Goal: Task Accomplishment & Management: Complete application form

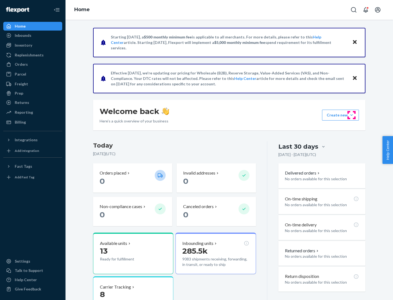
click at [351, 115] on button "Create new Create new inbound Create new order Create new product" at bounding box center [340, 115] width 37 height 11
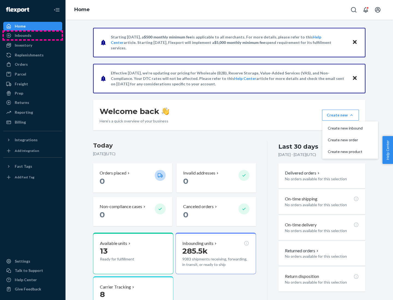
click at [33, 35] on div "Inbounds" at bounding box center [33, 36] width 58 height 8
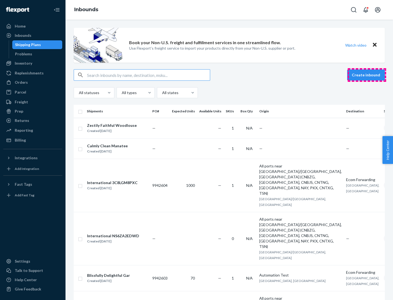
click at [367, 75] on button "Create inbound" at bounding box center [366, 75] width 38 height 11
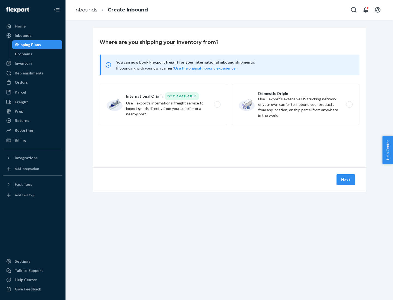
click at [295, 105] on label "Domestic Origin Use Flexport’s extensive US trucking network or your own carrie…" at bounding box center [296, 104] width 128 height 41
click at [349, 105] on input "Domestic Origin Use Flexport’s extensive US trucking network or your own carrie…" at bounding box center [351, 105] width 4 height 4
radio input "true"
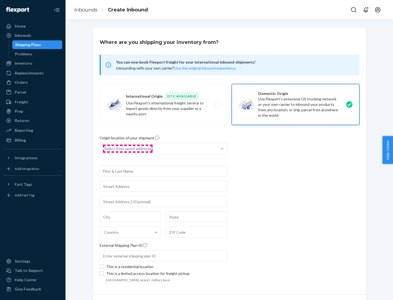
click at [127, 149] on div "Select from saved addresses" at bounding box center [128, 148] width 49 height 5
click at [105, 149] on input "Select from saved addresses" at bounding box center [104, 148] width 1 height 5
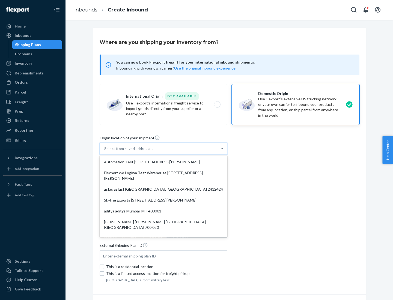
scroll to position [2, 0]
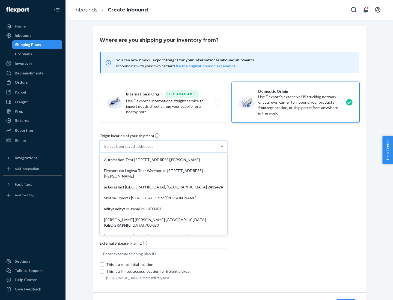
click at [163, 160] on div "Automation Test [STREET_ADDRESS][PERSON_NAME]" at bounding box center [164, 159] width 126 height 11
click at [105, 149] on input "option Automation Test [STREET_ADDRESS][PERSON_NAME]. 9 results available. Use …" at bounding box center [104, 146] width 1 height 5
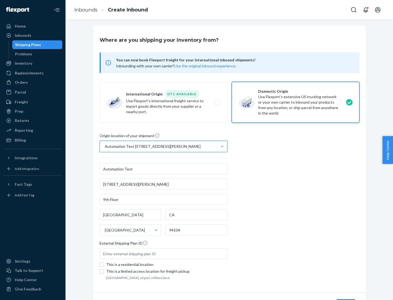
type input "Automation Test"
type input "9th Floor"
type input "[GEOGRAPHIC_DATA]"
type input "CA"
type input "94104"
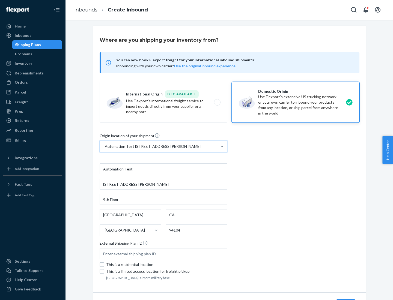
type input "[STREET_ADDRESS][PERSON_NAME]"
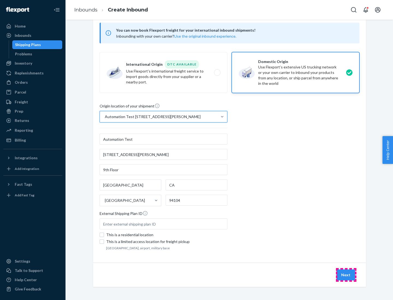
click at [346, 275] on button "Next" at bounding box center [345, 275] width 19 height 11
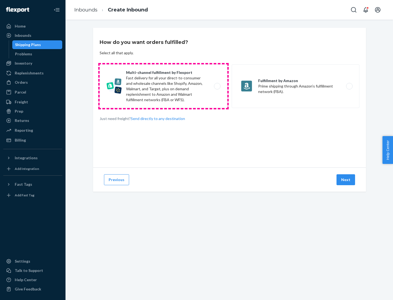
click at [163, 86] on label "Multi-channel fulfillment by Flexport Fast delivery for all your direct-to-cons…" at bounding box center [164, 86] width 128 height 44
click at [217, 86] on input "Multi-channel fulfillment by Flexport Fast delivery for all your direct-to-cons…" at bounding box center [219, 87] width 4 height 4
radio input "true"
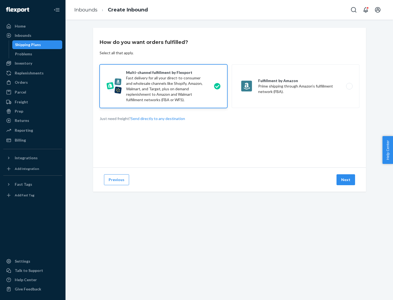
click at [346, 180] on button "Next" at bounding box center [345, 179] width 19 height 11
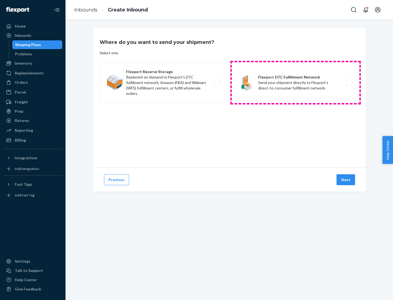
click at [295, 83] on label "Flexport DTC Fulfillment Network Send your shipment directly to Flexport's dire…" at bounding box center [296, 82] width 128 height 41
click at [349, 83] on input "Flexport DTC Fulfillment Network Send your shipment directly to Flexport's dire…" at bounding box center [351, 83] width 4 height 4
radio input "true"
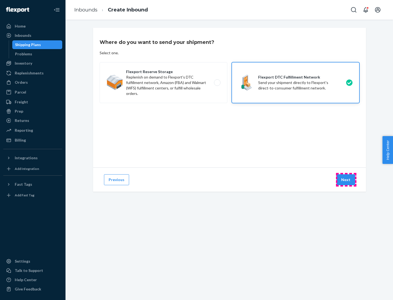
click at [346, 180] on button "Next" at bounding box center [345, 179] width 19 height 11
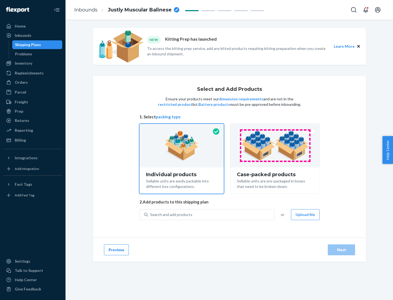
click at [275, 146] on img at bounding box center [275, 146] width 68 height 30
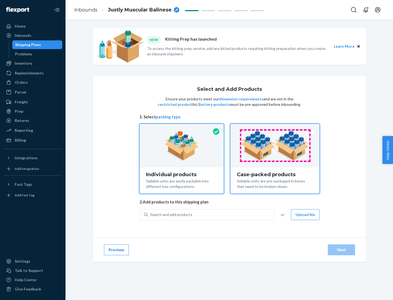
click at [275, 127] on input "Case-packed products Sellable units are pre-packaged in boxes that need to be b…" at bounding box center [275, 126] width 4 height 4
radio input "true"
radio input "false"
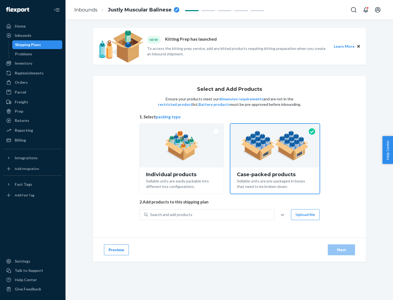
click at [211, 214] on div "Search and add products" at bounding box center [211, 215] width 126 height 10
click at [151, 214] on input "Search and add products" at bounding box center [150, 214] width 1 height 5
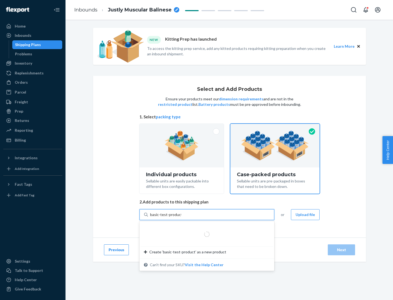
type input "basic-test-product-1"
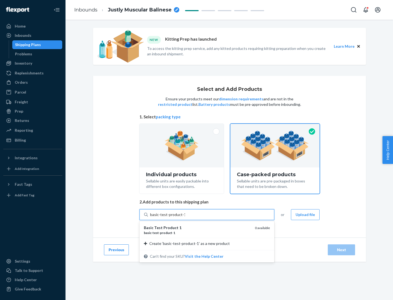
click at [197, 233] on div "basic - test - product - 1" at bounding box center [197, 233] width 107 height 5
click at [185, 217] on input "basic-test-product-1" at bounding box center [167, 214] width 35 height 5
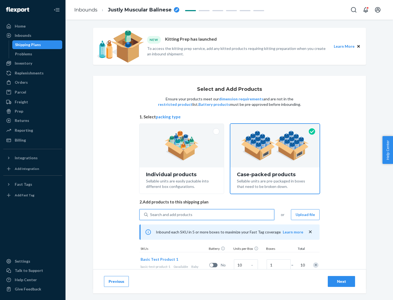
scroll to position [20, 0]
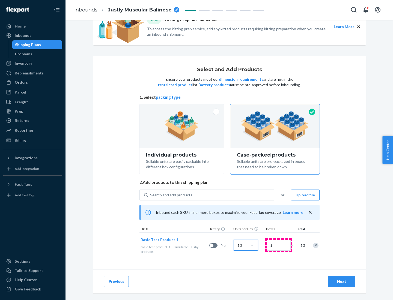
type input "10"
type input "7"
click at [341, 282] on div "Next" at bounding box center [341, 281] width 18 height 5
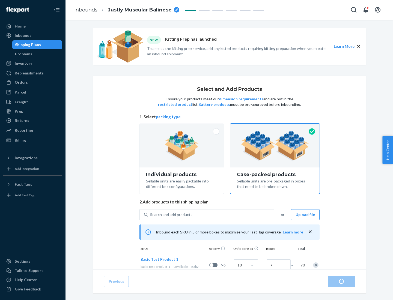
radio input "true"
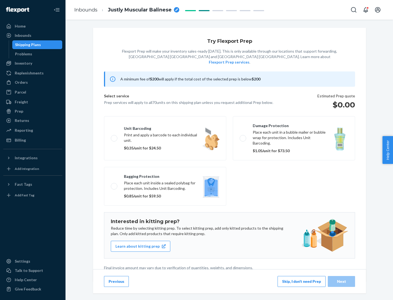
scroll to position [1, 0]
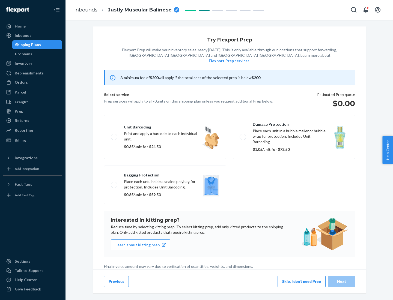
click at [165, 174] on label "Bagging protection Place each unit inside a sealed polybag for protection. Incl…" at bounding box center [165, 185] width 122 height 39
click at [114, 183] on input "Bagging protection Place each unit inside a sealed polybag for protection. Incl…" at bounding box center [113, 185] width 4 height 4
checkbox input "true"
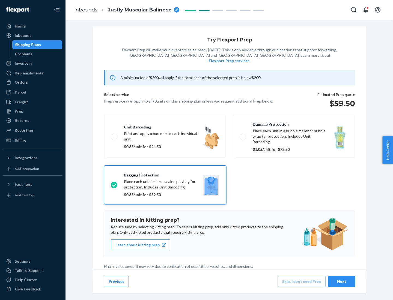
click at [341, 281] on div "Next" at bounding box center [341, 281] width 18 height 5
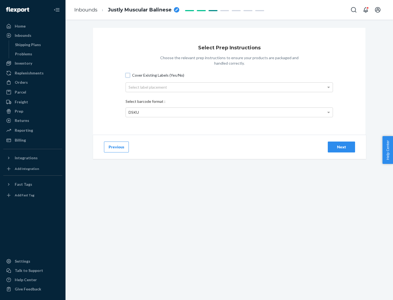
click at [128, 75] on input "Cover Existing Labels (Yes/No)" at bounding box center [128, 75] width 4 height 4
checkbox input "true"
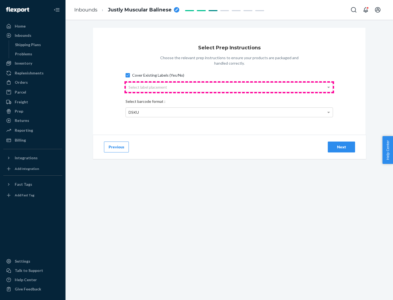
click at [229, 87] on div "Select label placement" at bounding box center [229, 87] width 207 height 9
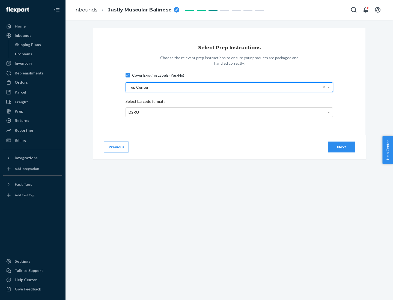
click at [229, 112] on div "DSKU" at bounding box center [229, 112] width 207 height 9
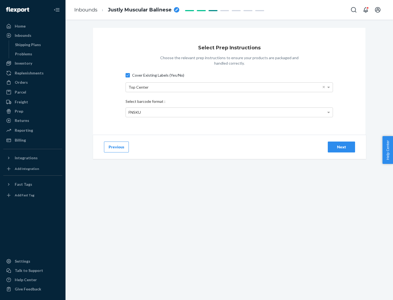
click at [341, 147] on div "Next" at bounding box center [341, 146] width 18 height 5
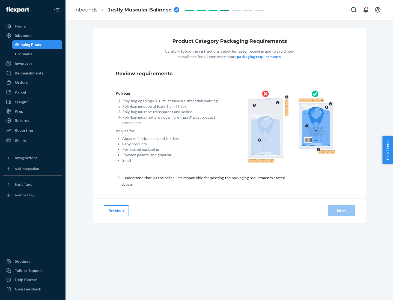
click at [203, 181] on input "checkbox" at bounding box center [206, 181] width 181 height 13
checkbox input "true"
click at [341, 211] on div "Next" at bounding box center [341, 210] width 18 height 5
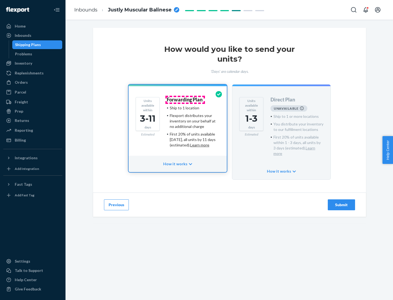
click at [185, 100] on h4 "Forwarding Plan" at bounding box center [185, 99] width 36 height 5
click at [341, 202] on div "Submit" at bounding box center [341, 204] width 18 height 5
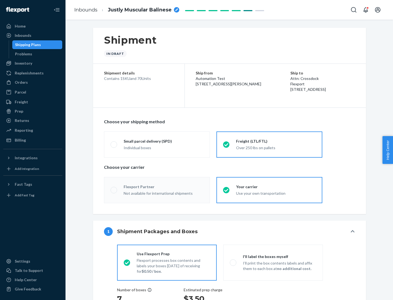
radio input "true"
radio input "false"
radio input "true"
radio input "false"
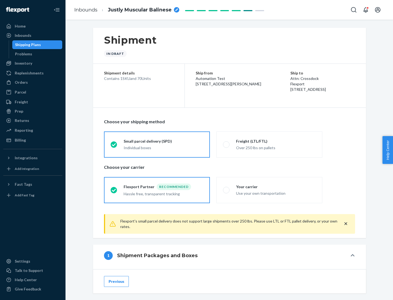
click at [269, 144] on div "Over 250 lbs on pallets" at bounding box center [276, 147] width 80 height 7
click at [226, 144] on input "Freight (LTL/FTL) Over 250 lbs on pallets" at bounding box center [225, 145] width 4 height 4
radio input "true"
radio input "false"
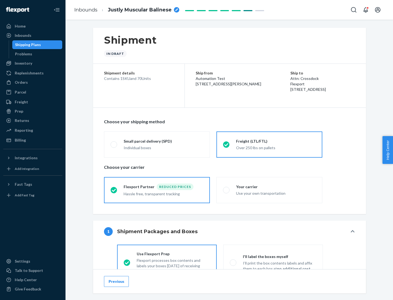
scroll to position [30, 0]
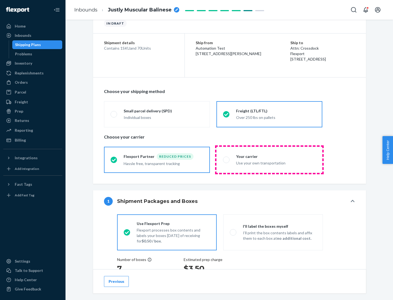
click at [269, 160] on div "Use your own transportation" at bounding box center [276, 162] width 80 height 7
click at [226, 160] on input "Your carrier Use your own transportation" at bounding box center [225, 160] width 4 height 4
radio input "true"
radio input "false"
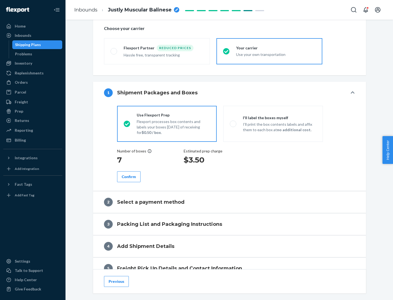
scroll to position [103, 0]
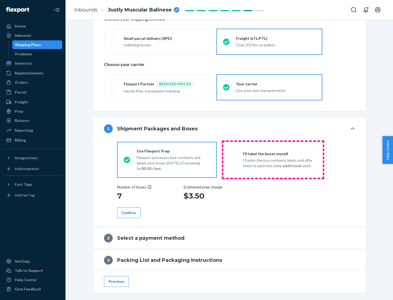
click at [273, 160] on p "I’ll print the box contents labels and affix them to each box at no additional …" at bounding box center [279, 163] width 73 height 11
click at [233, 160] on input "I'll label the boxes myself I’ll print the box contents labels and affix them t…" at bounding box center [232, 160] width 4 height 4
radio input "true"
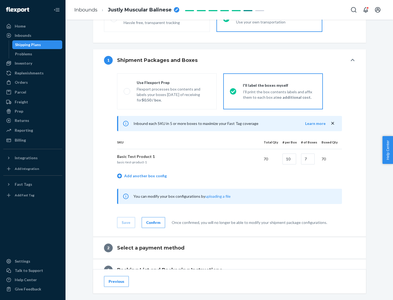
scroll to position [94, 0]
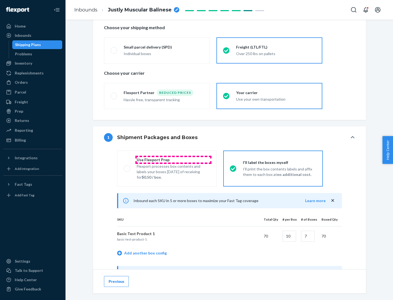
click at [173, 160] on div "Use Flexport Prep" at bounding box center [173, 159] width 73 height 5
click at [127, 167] on input "Use Flexport Prep Flexport processes box contents and labels your boxes [DATE] …" at bounding box center [126, 169] width 4 height 4
radio input "true"
radio input "false"
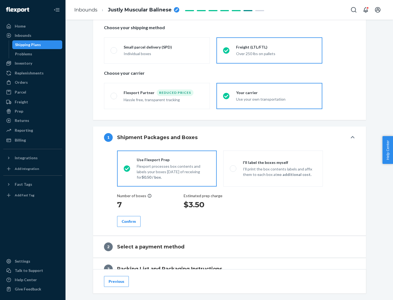
scroll to position [156, 0]
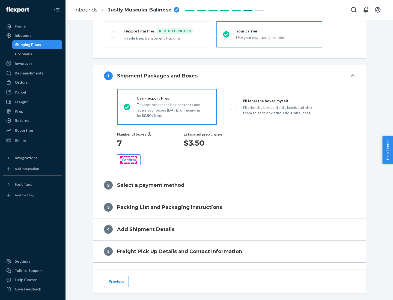
click at [129, 160] on div "Confirm" at bounding box center [129, 159] width 14 height 5
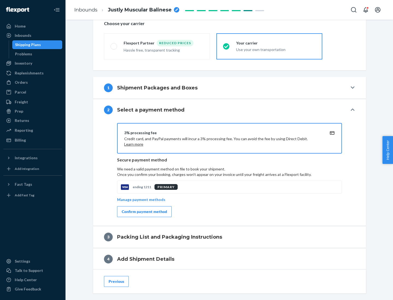
scroll to position [196, 0]
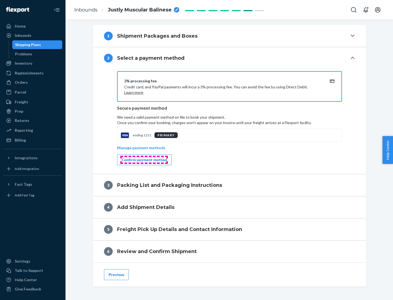
click at [144, 160] on div "Confirm payment method" at bounding box center [144, 159] width 45 height 5
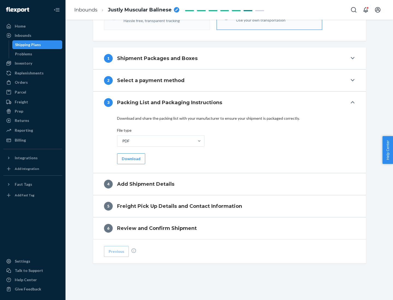
scroll to position [172, 0]
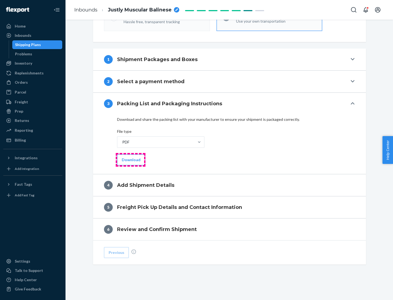
click at [130, 160] on button "Download" at bounding box center [131, 159] width 28 height 11
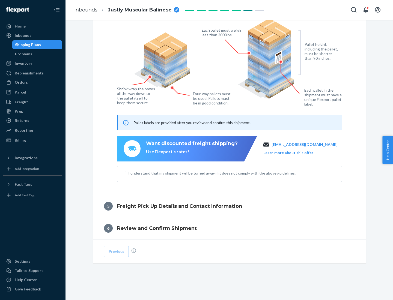
click at [229, 173] on span "I understand that my shipment will be turned away if it does not comply with th…" at bounding box center [232, 173] width 209 height 5
click at [126, 173] on input "I understand that my shipment will be turned away if it does not comply with th…" at bounding box center [124, 173] width 4 height 4
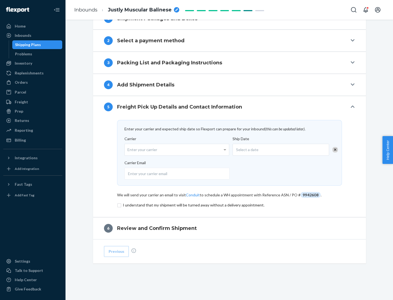
scroll to position [213, 0]
click at [229, 205] on input "checkbox" at bounding box center [229, 205] width 225 height 7
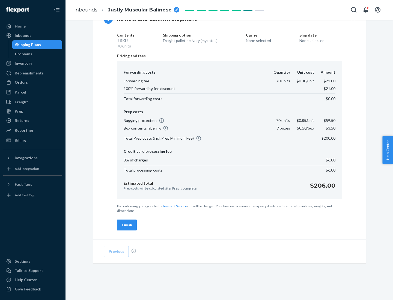
click at [127, 225] on div "Finish" at bounding box center [127, 224] width 10 height 5
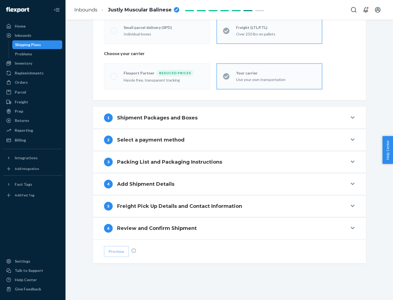
scroll to position [114, 0]
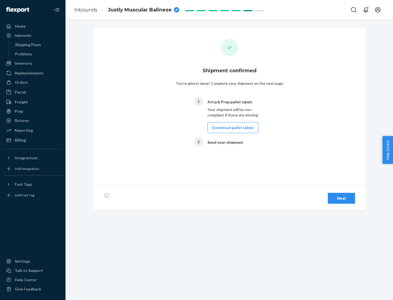
click at [231, 128] on button "Download pallet labels" at bounding box center [232, 127] width 51 height 11
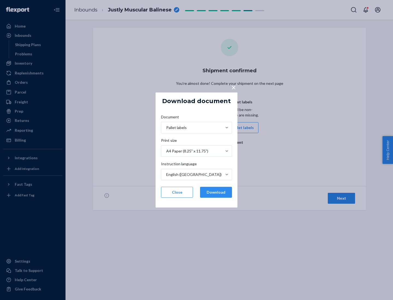
click at [216, 192] on button "Download" at bounding box center [216, 192] width 32 height 11
click at [233, 87] on span "×" at bounding box center [233, 87] width 4 height 9
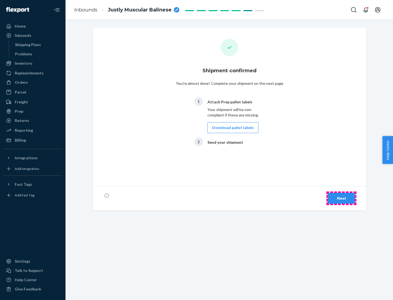
click at [341, 198] on div "Next" at bounding box center [341, 198] width 18 height 5
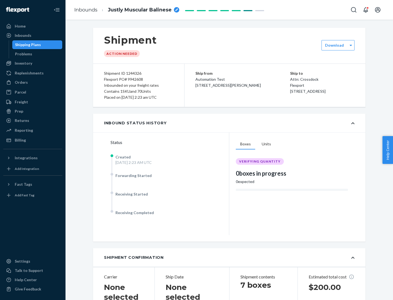
scroll to position [117, 0]
